Goal: Task Accomplishment & Management: Manage account settings

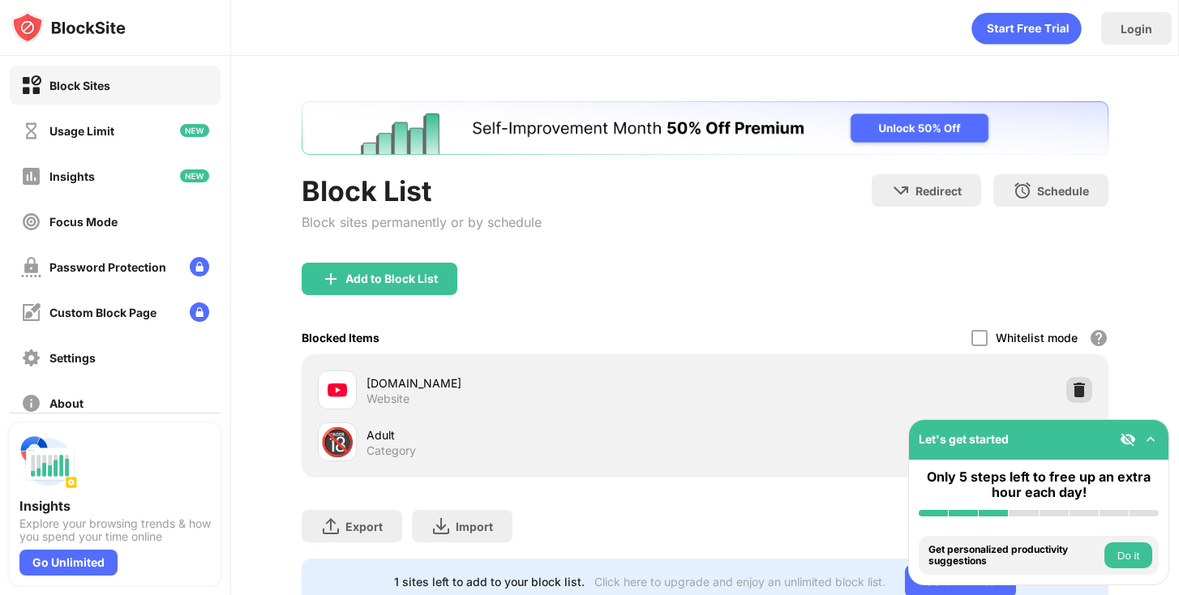
click at [1074, 379] on div at bounding box center [1079, 390] width 26 height 26
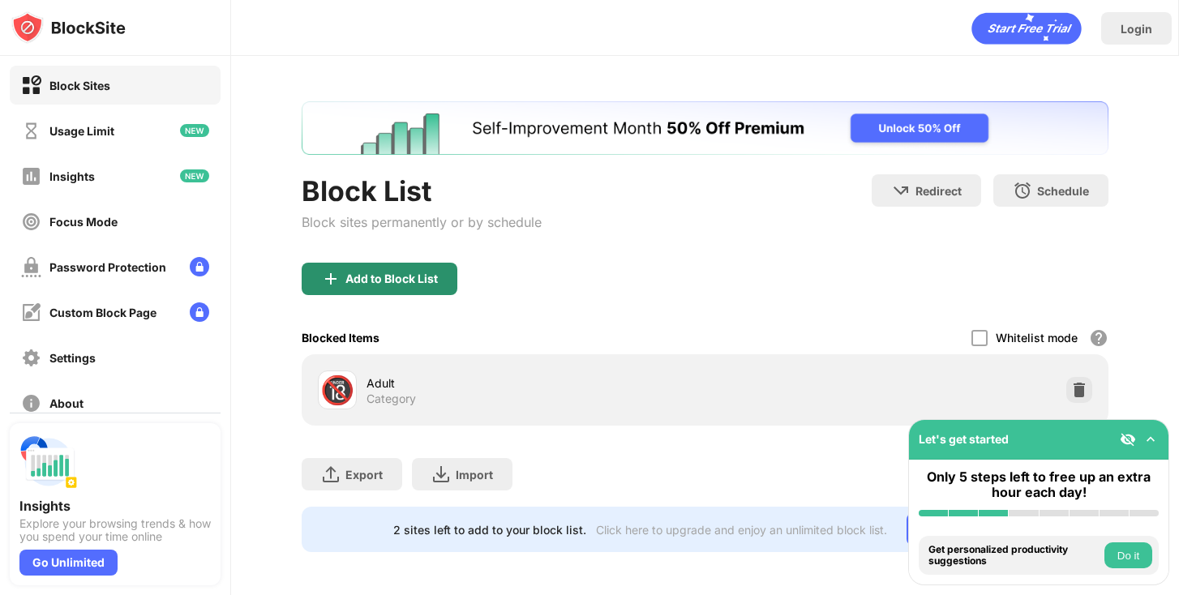
click at [418, 279] on div "Add to Block List" at bounding box center [391, 278] width 92 height 13
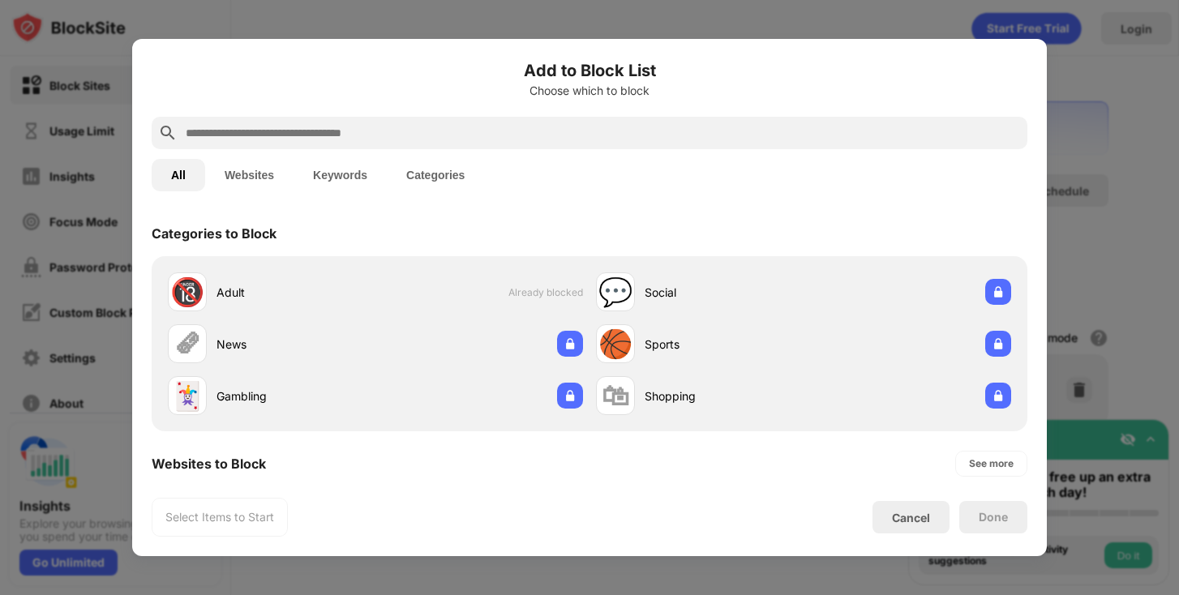
click at [248, 131] on input "text" at bounding box center [602, 132] width 837 height 19
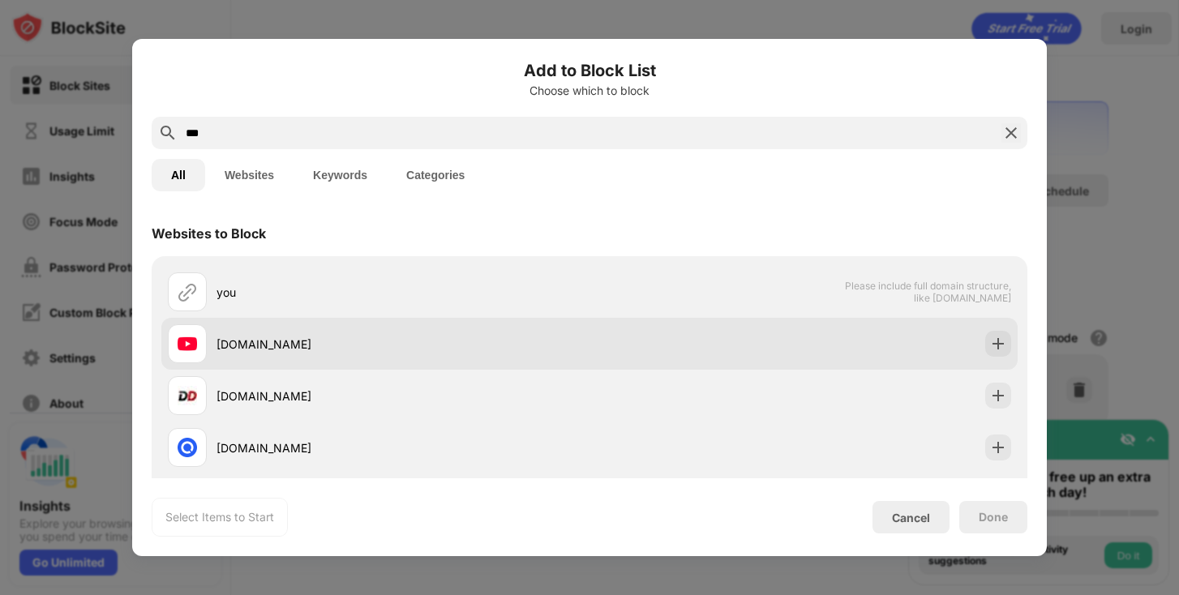
type input "***"
click at [281, 353] on div "[DOMAIN_NAME]" at bounding box center [379, 343] width 422 height 39
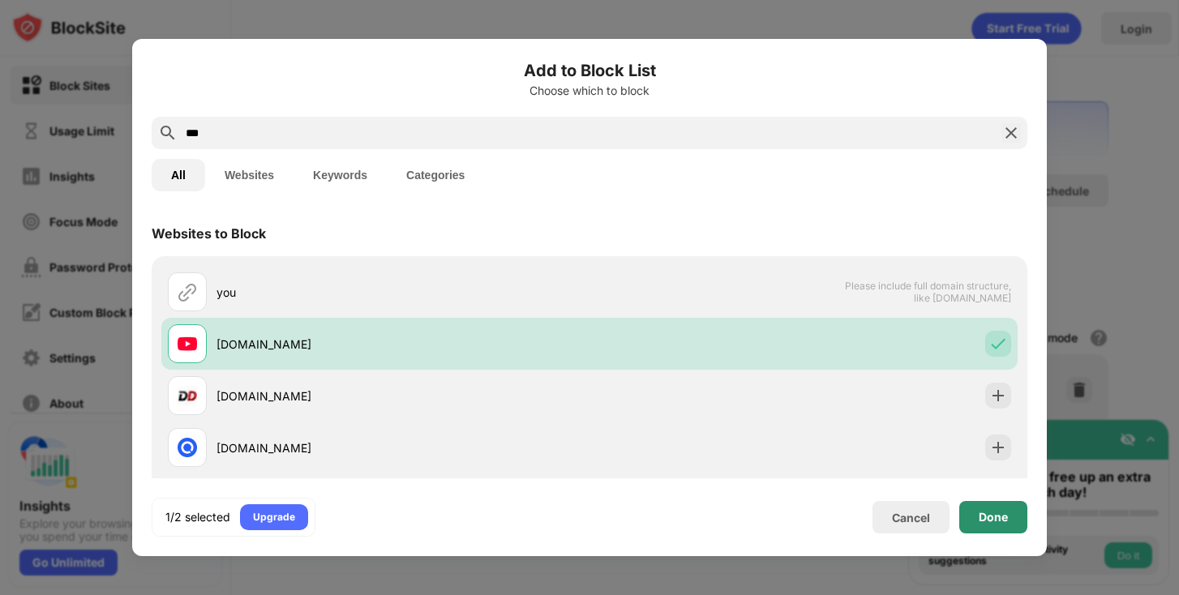
click at [986, 504] on div "Done" at bounding box center [993, 517] width 68 height 32
